Goal: Find contact information: Find contact information

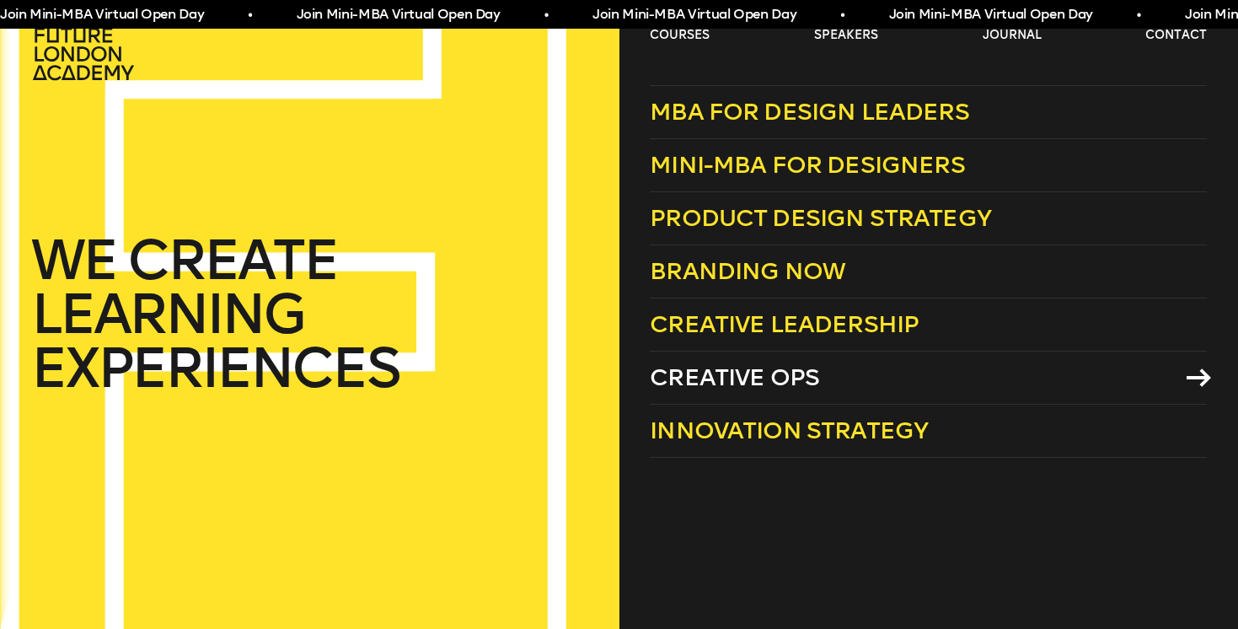
click at [718, 378] on span "Creative Ops" at bounding box center [734, 377] width 169 height 28
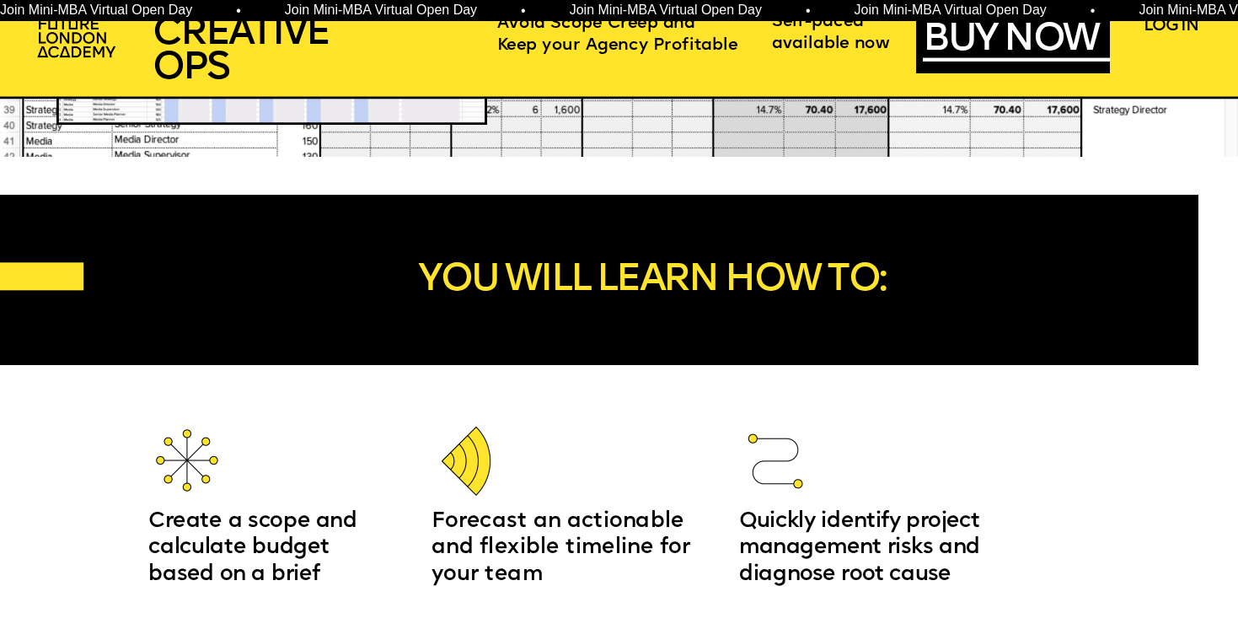
scroll to position [1810, 0]
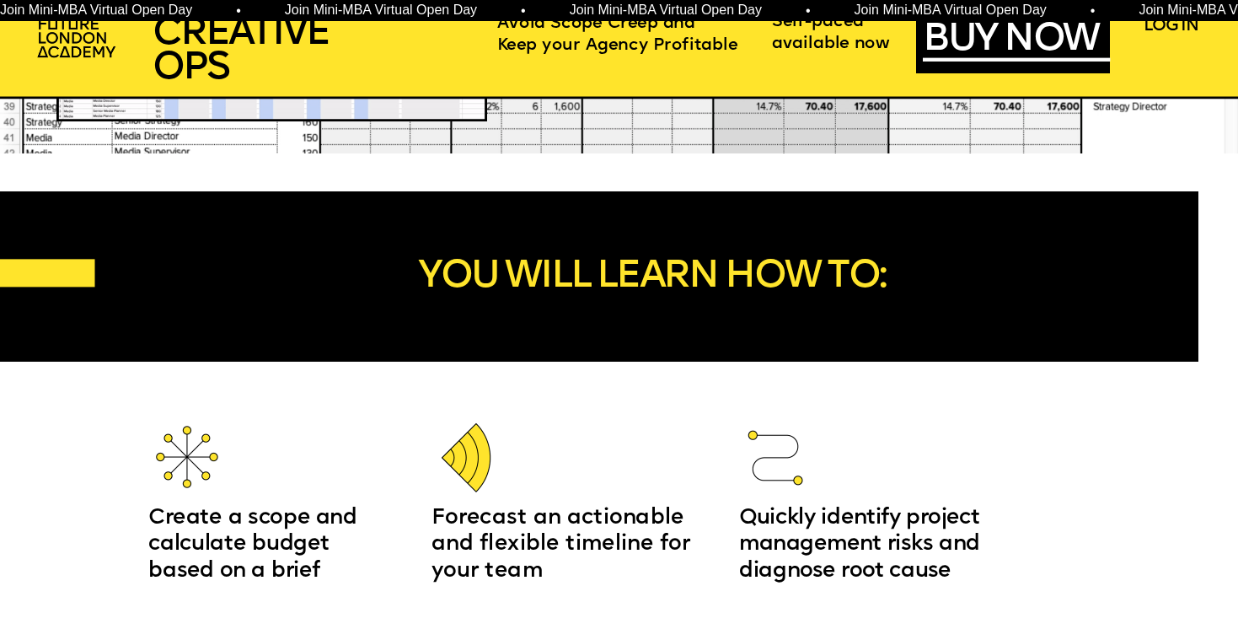
click at [656, 277] on span "YOU WILL LEARN HOW TO:" at bounding box center [651, 277] width 467 height 39
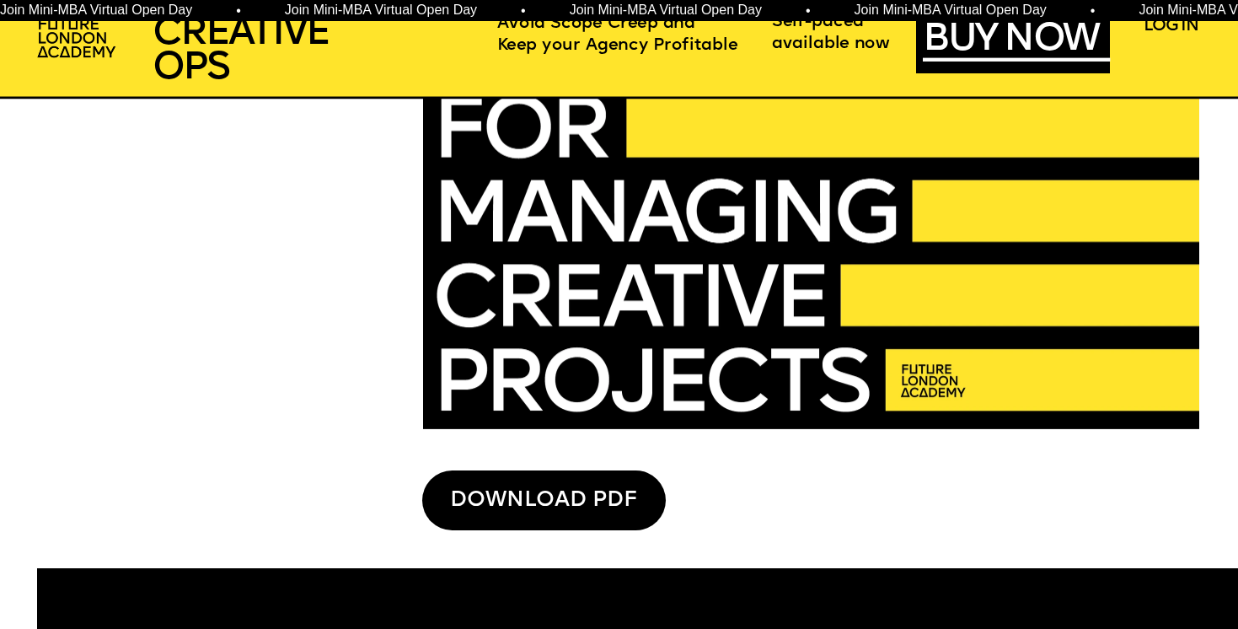
scroll to position [4294, 0]
click at [553, 515] on div "DOWNLOAD PDF" at bounding box center [544, 500] width 244 height 61
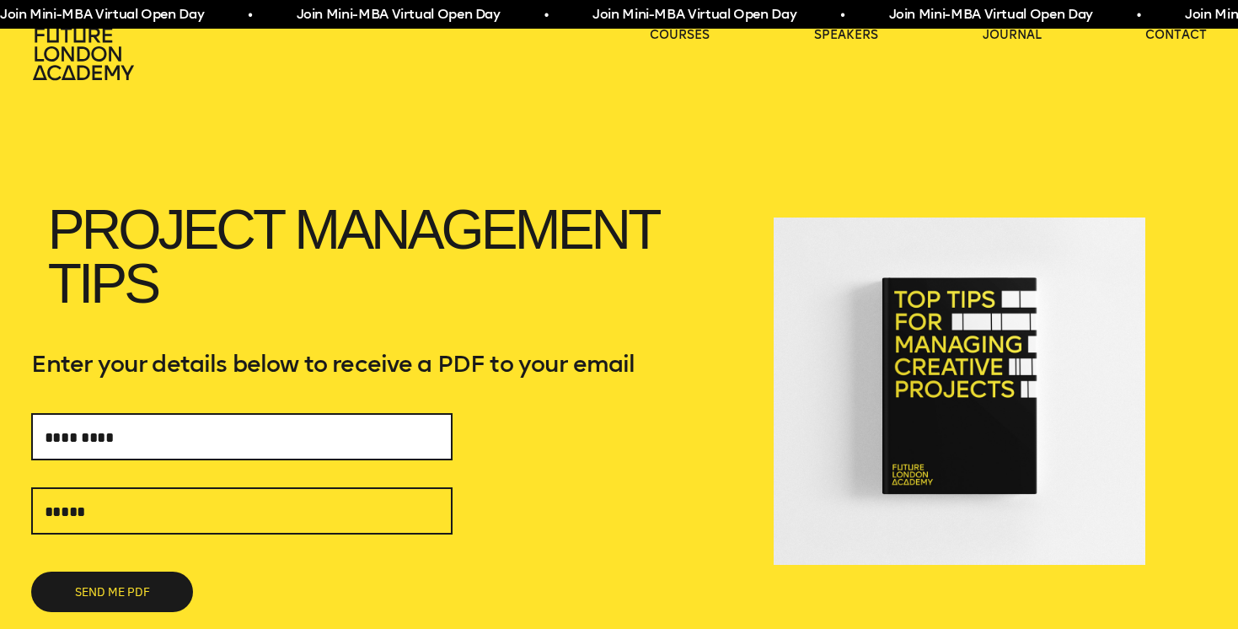
click at [293, 446] on input "text" at bounding box center [241, 436] width 421 height 47
type input "*"
type input "**********"
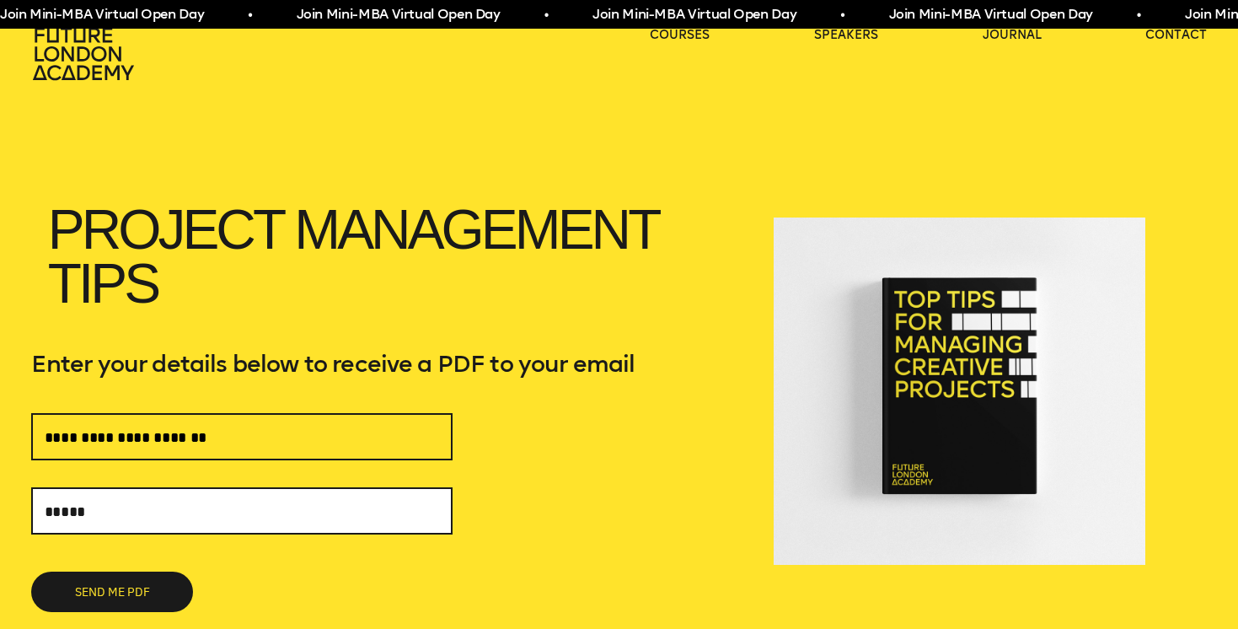
click at [122, 522] on input "text" at bounding box center [241, 510] width 421 height 47
type input "**********"
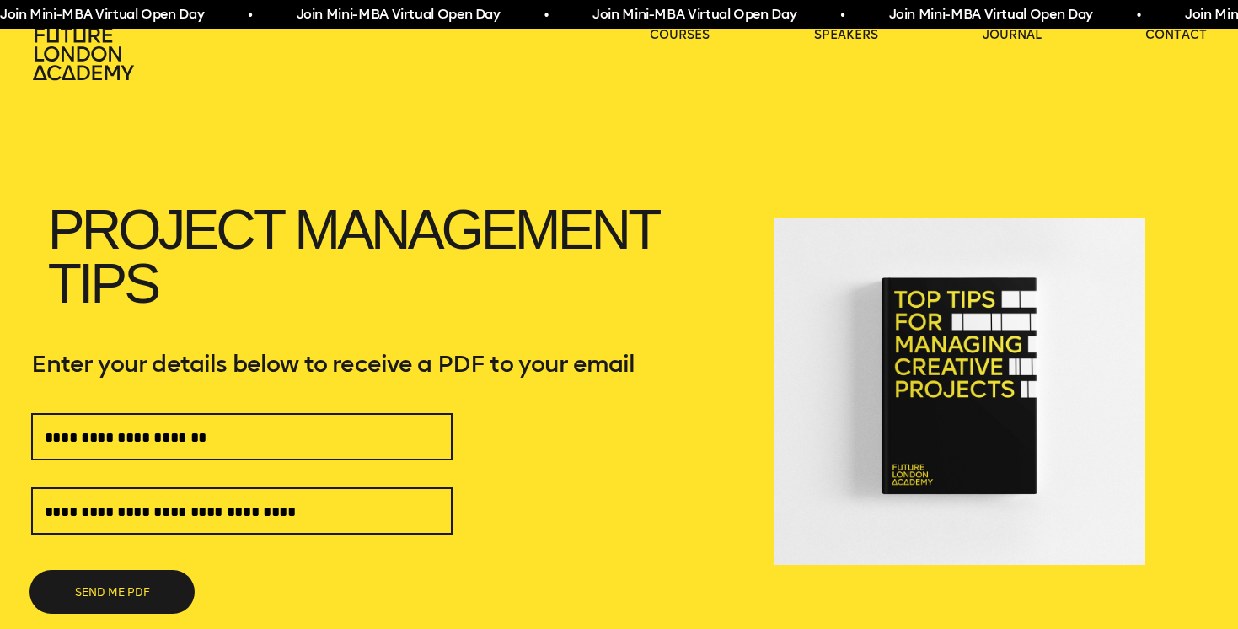
click at [114, 595] on button "SEND ME PDF" at bounding box center [112, 591] width 162 height 40
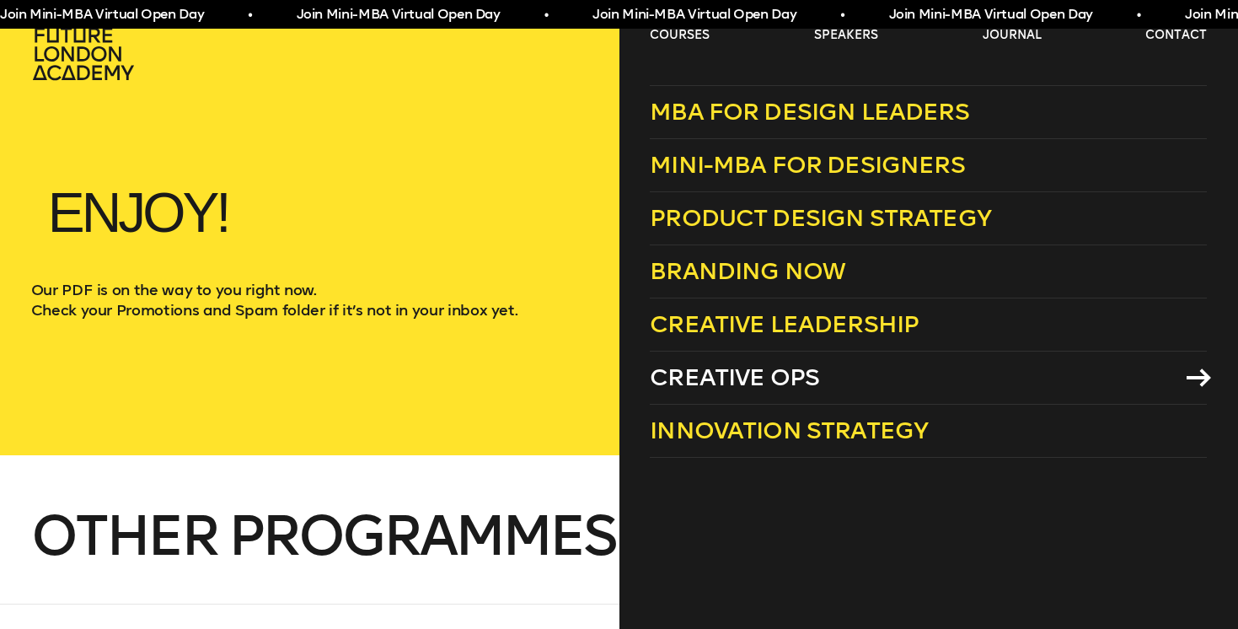
click at [744, 370] on span "Creative Ops" at bounding box center [734, 377] width 169 height 28
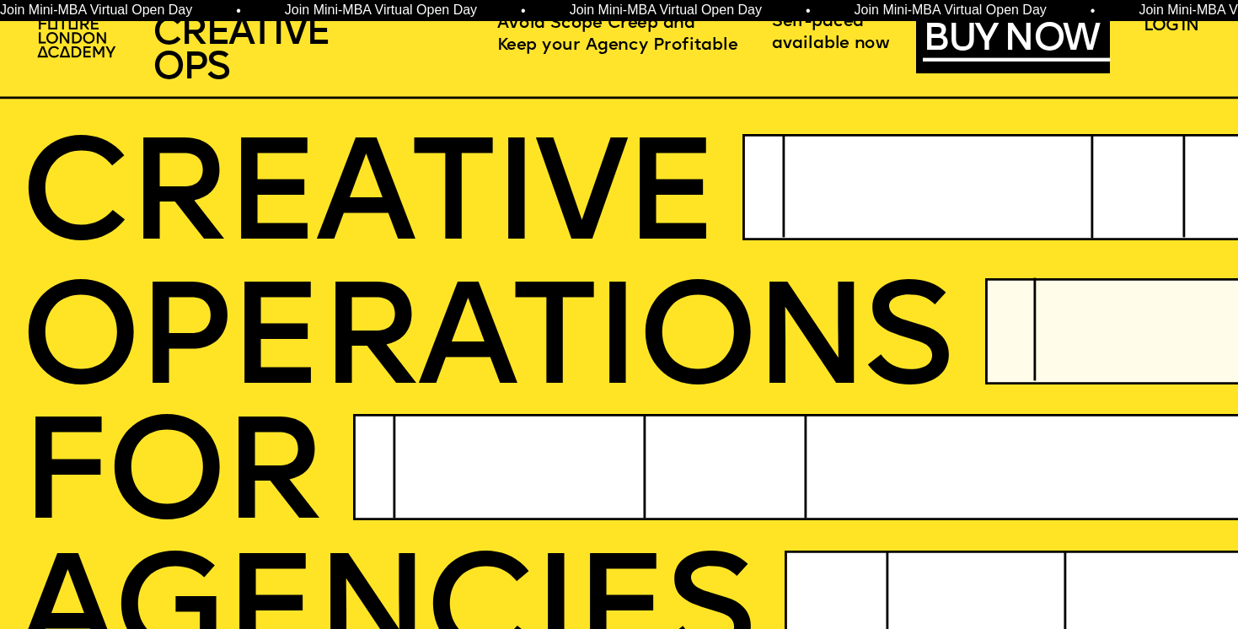
click at [249, 49] on span "CREATIVE OPS" at bounding box center [241, 51] width 176 height 74
click at [87, 38] on img at bounding box center [77, 39] width 95 height 56
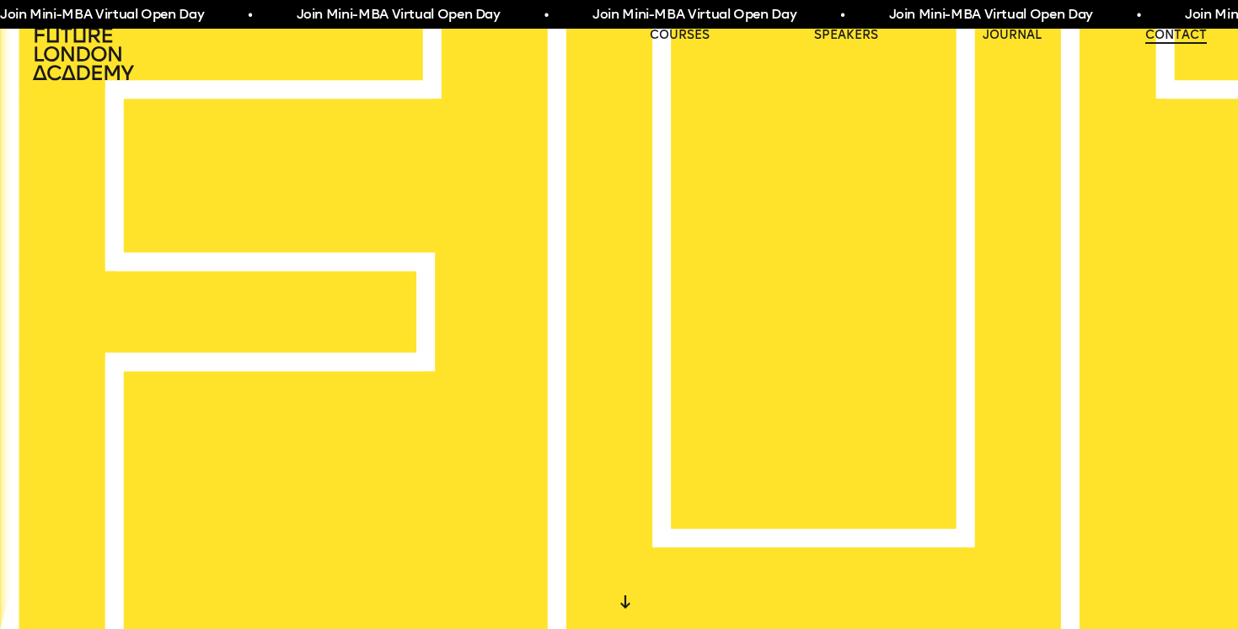
click at [1182, 35] on link "contact" at bounding box center [1176, 35] width 62 height 17
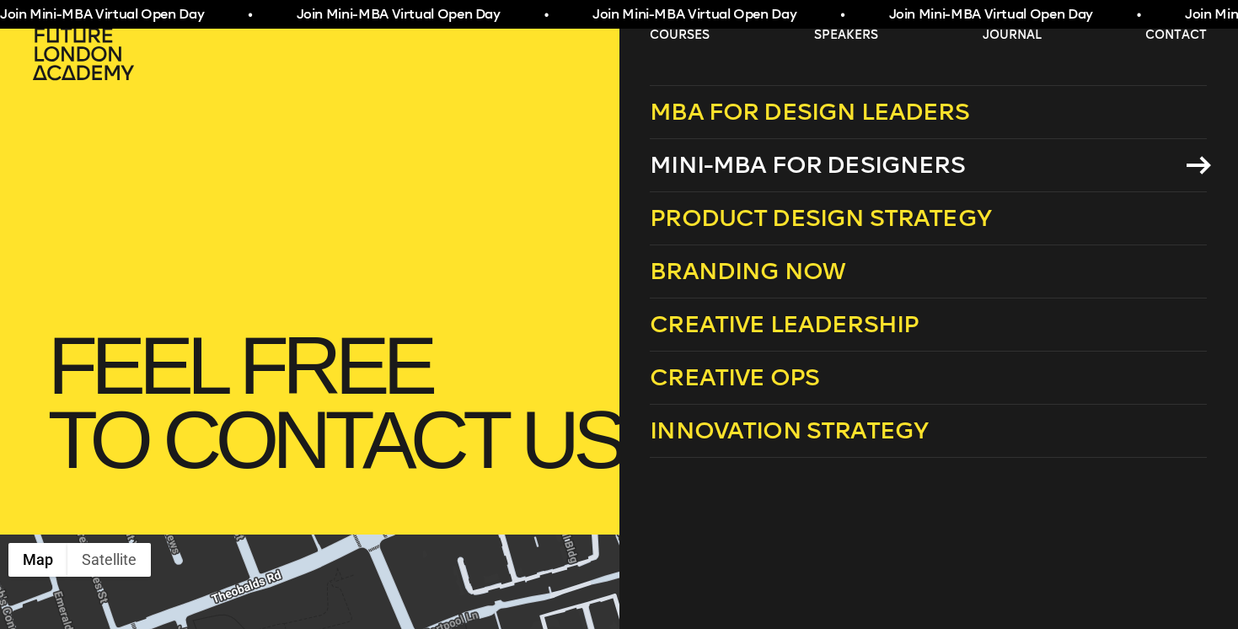
click at [785, 172] on span "Mini-MBA for Designers" at bounding box center [807, 165] width 315 height 28
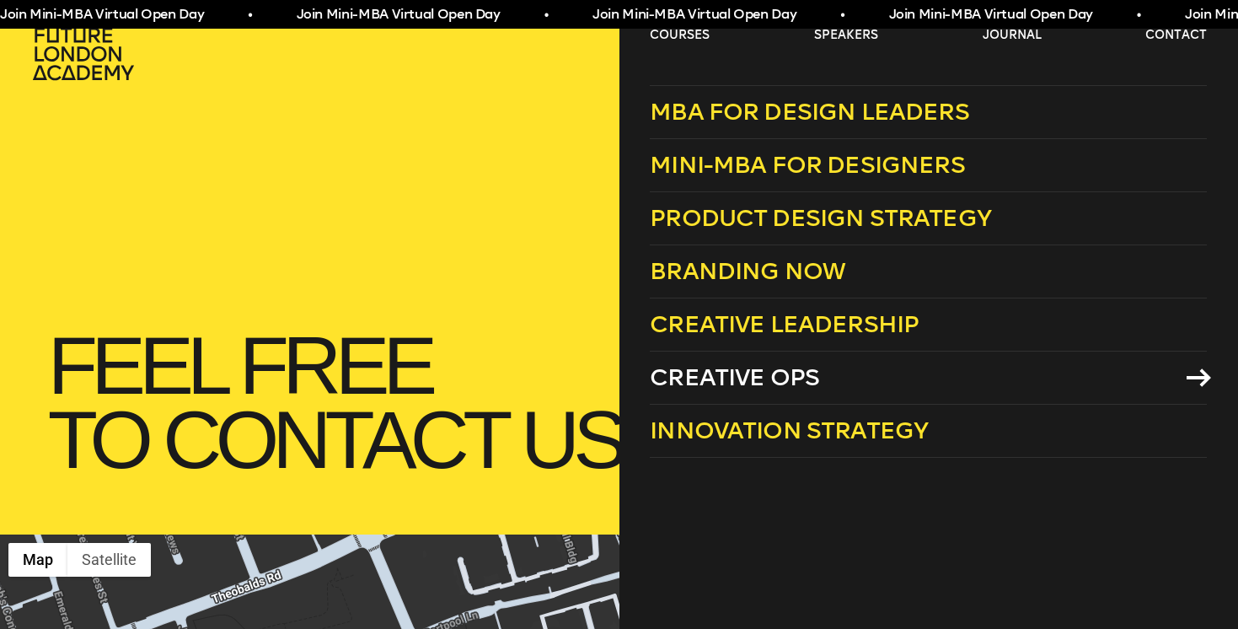
click at [706, 379] on span "Creative Ops" at bounding box center [734, 377] width 169 height 28
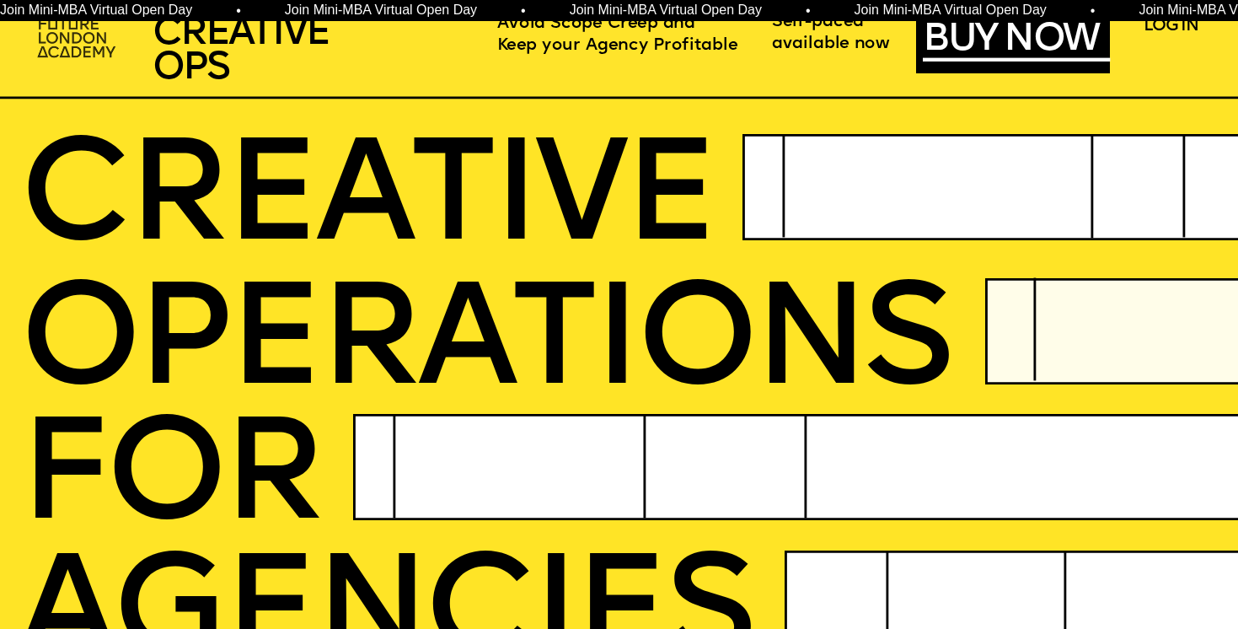
click at [71, 50] on img at bounding box center [77, 39] width 95 height 56
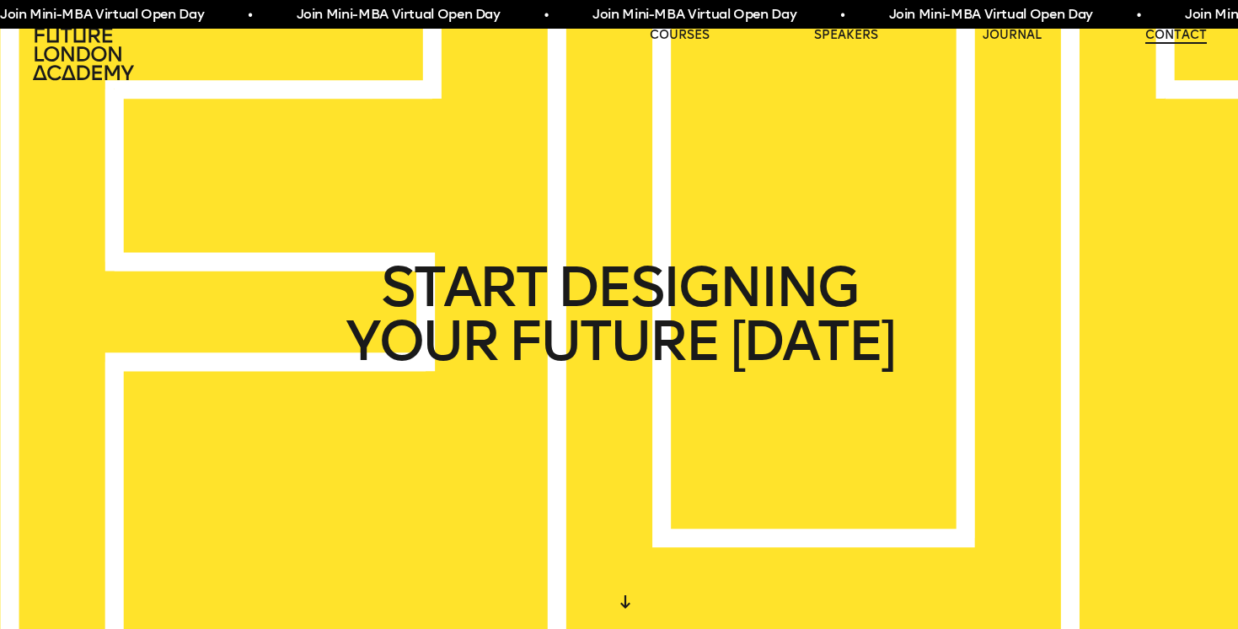
click at [1191, 35] on link "contact" at bounding box center [1176, 35] width 62 height 17
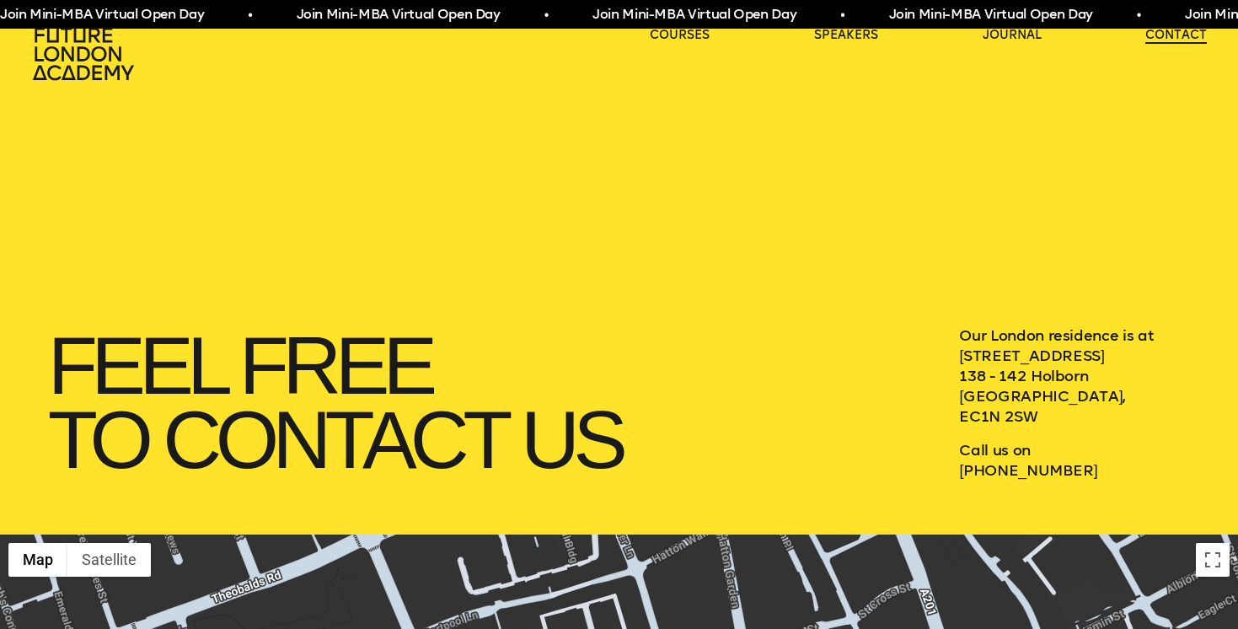
click at [1191, 35] on link "contact" at bounding box center [1176, 35] width 62 height 17
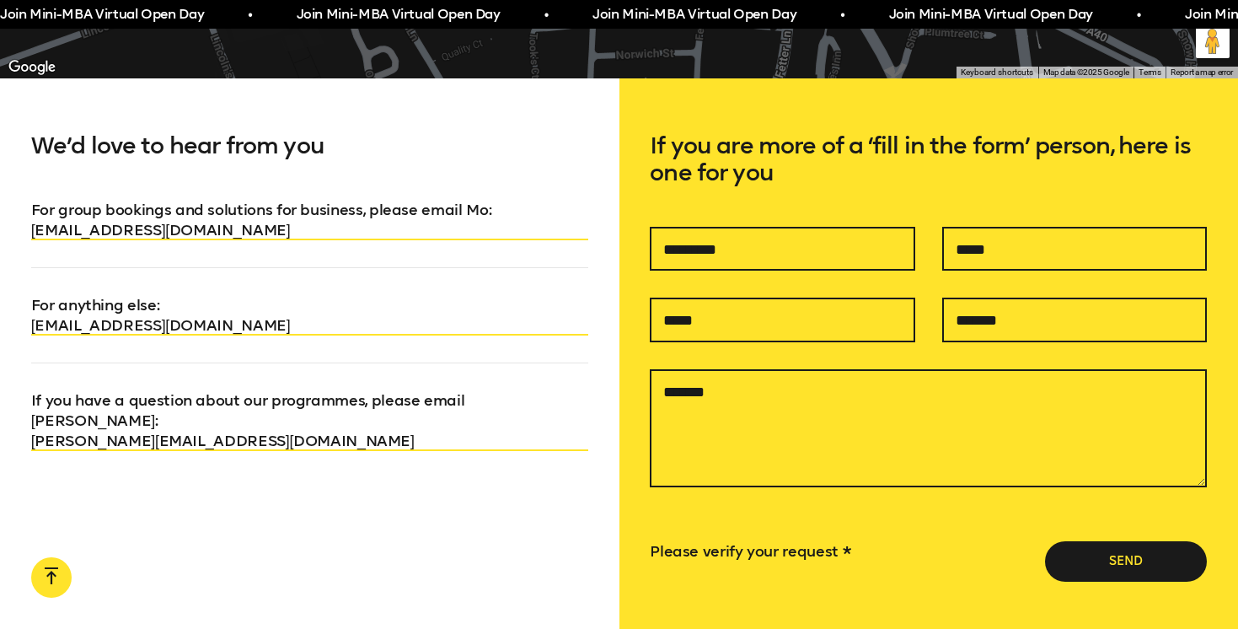
scroll to position [1076, 0]
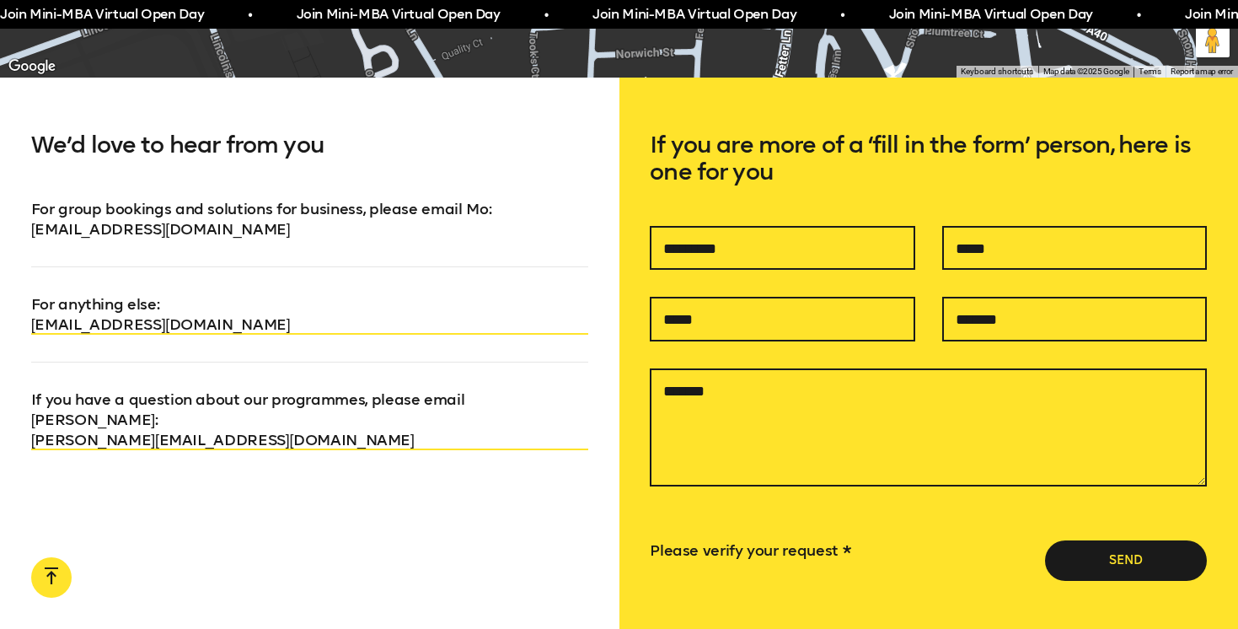
click at [75, 225] on link "mo@futurelondonacademy.co.uk" at bounding box center [309, 229] width 557 height 20
drag, startPoint x: 19, startPoint y: 232, endPoint x: 287, endPoint y: 223, distance: 268.1
click at [287, 223] on div "We’d love to hear from you For group bookings and solutions for business, pleas…" at bounding box center [309, 411] width 619 height 667
copy link "mo@futurelondonacademy.co.uk"
click at [292, 565] on div "We’d love to hear from you For group bookings and solutions for business, pleas…" at bounding box center [309, 411] width 619 height 667
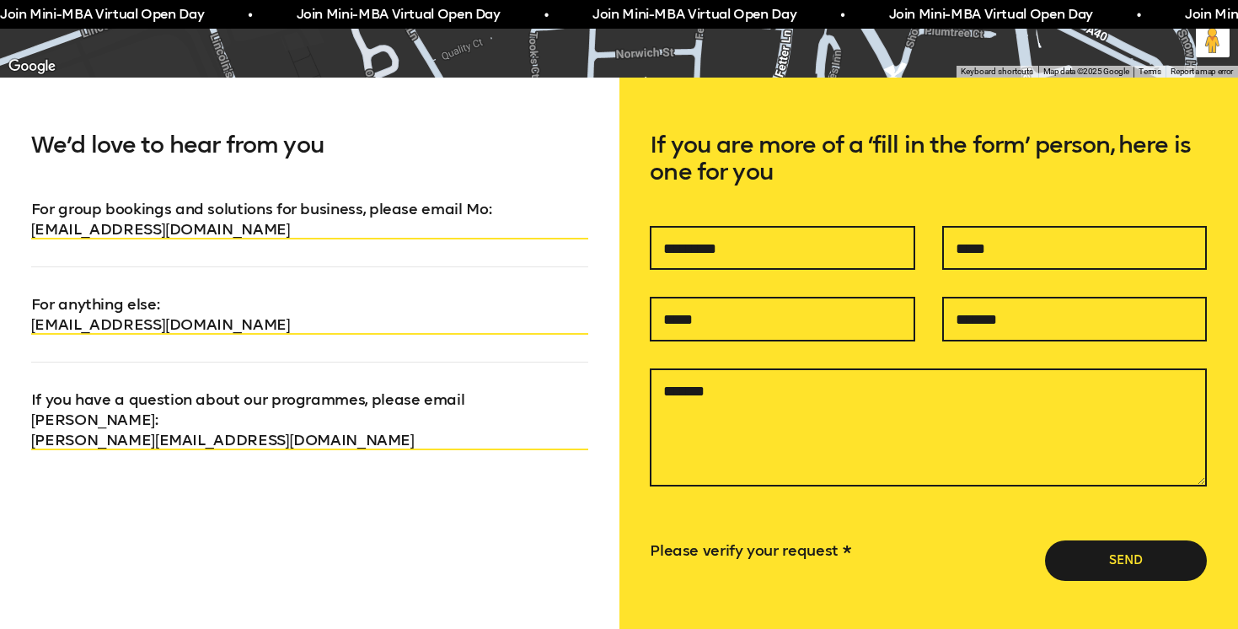
scroll to position [0, 0]
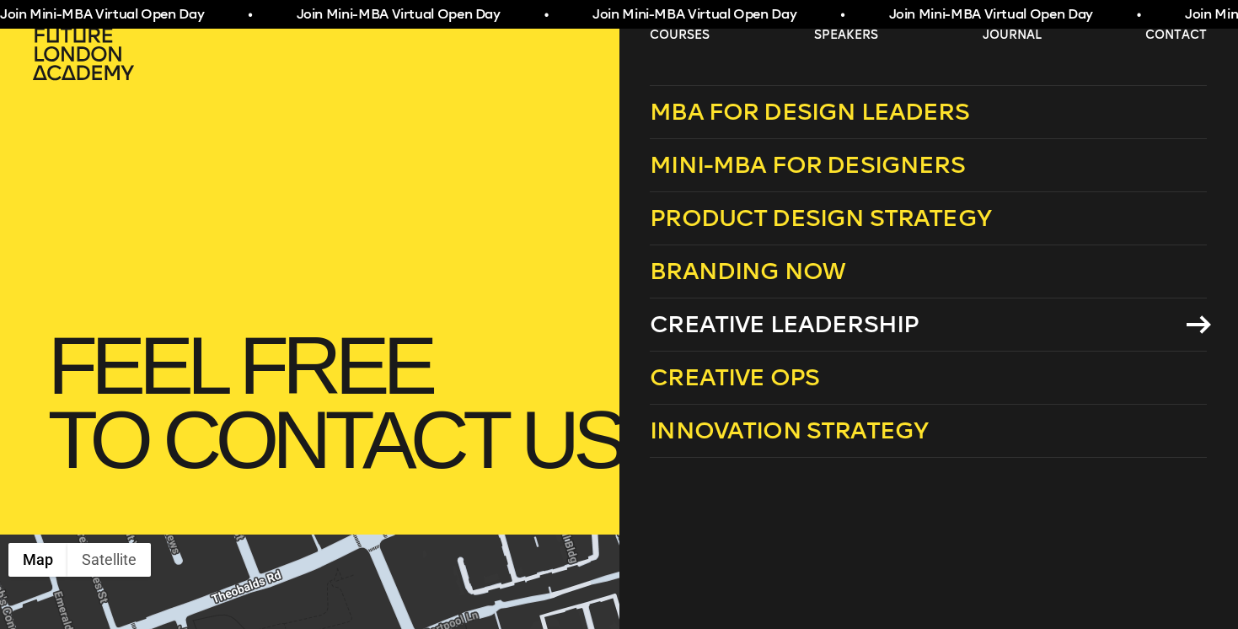
click at [759, 323] on span "Creative Leadership" at bounding box center [784, 324] width 269 height 28
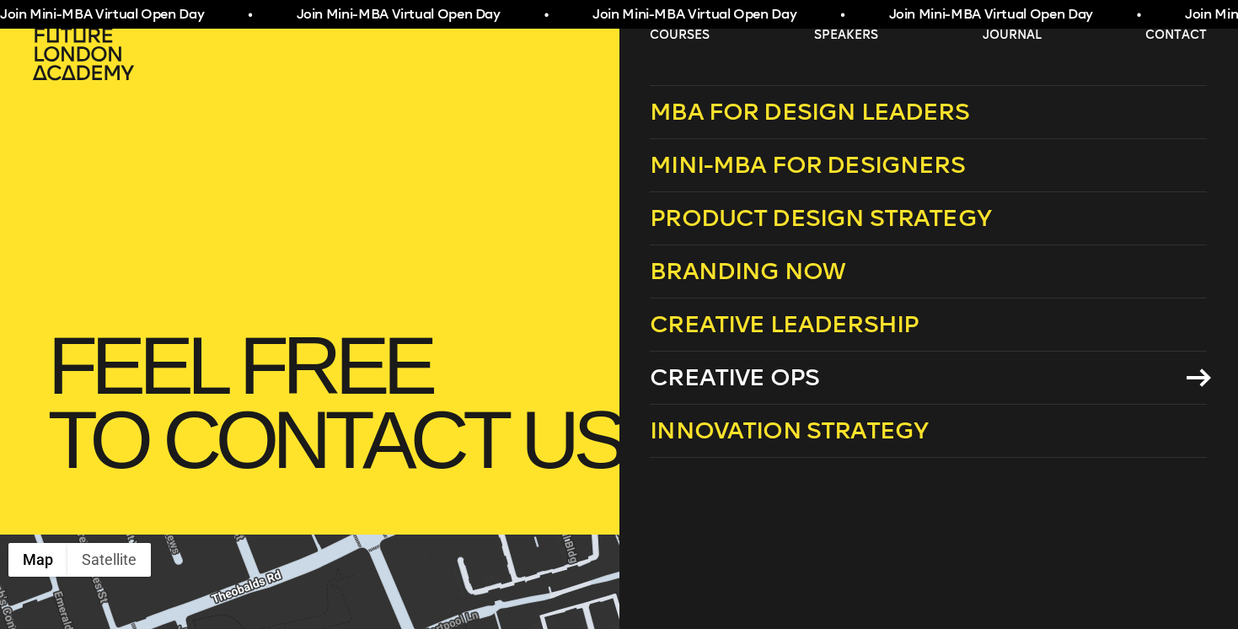
click at [779, 385] on span "Creative Ops" at bounding box center [734, 377] width 169 height 28
